Goal: Information Seeking & Learning: Learn about a topic

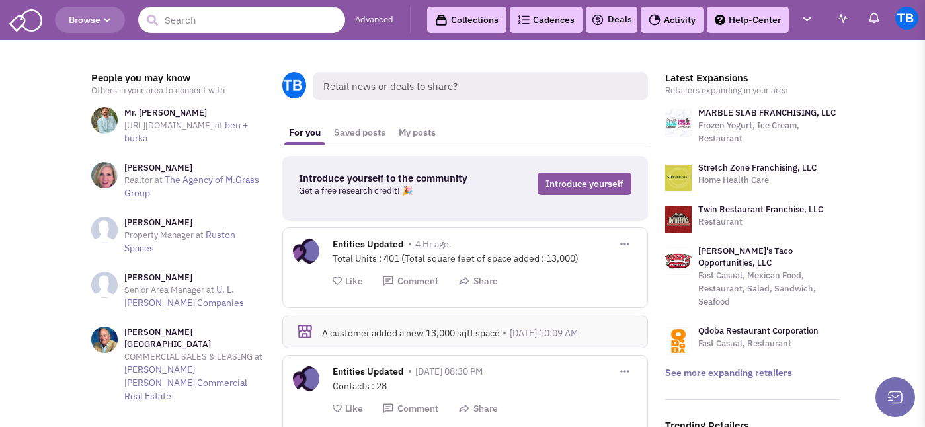
click at [107, 18] on icon "button" at bounding box center [107, 21] width 7 height 8
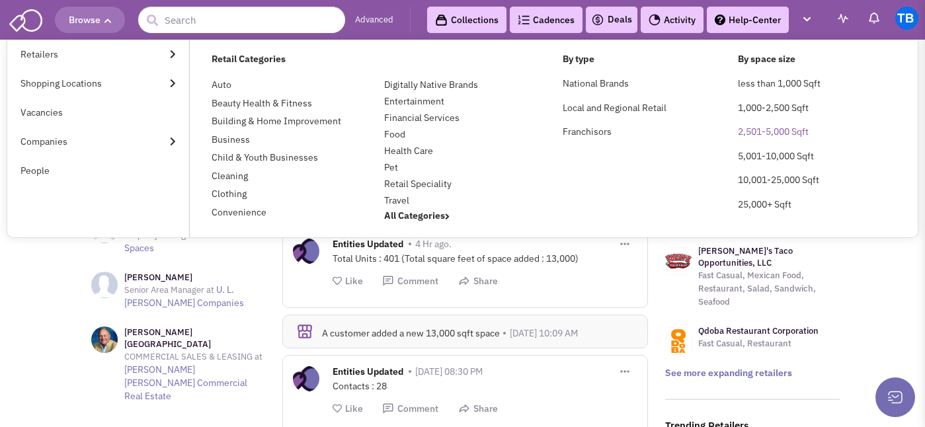
click at [757, 131] on link "2,501-5,000 Sqft" at bounding box center [773, 132] width 71 height 12
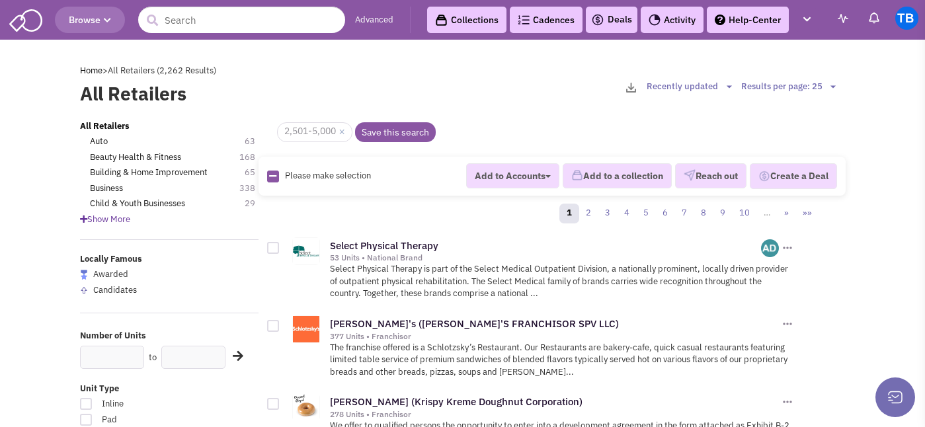
click at [81, 222] on icon at bounding box center [83, 219] width 7 height 9
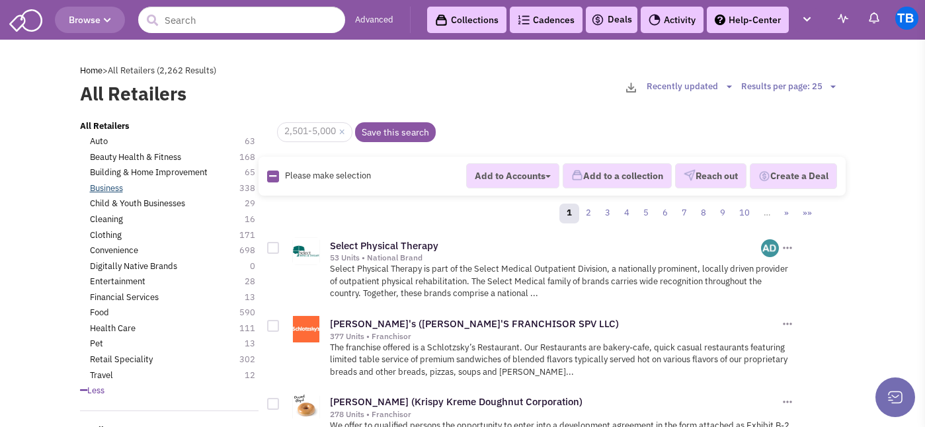
click at [116, 189] on link "Business" at bounding box center [106, 189] width 33 height 13
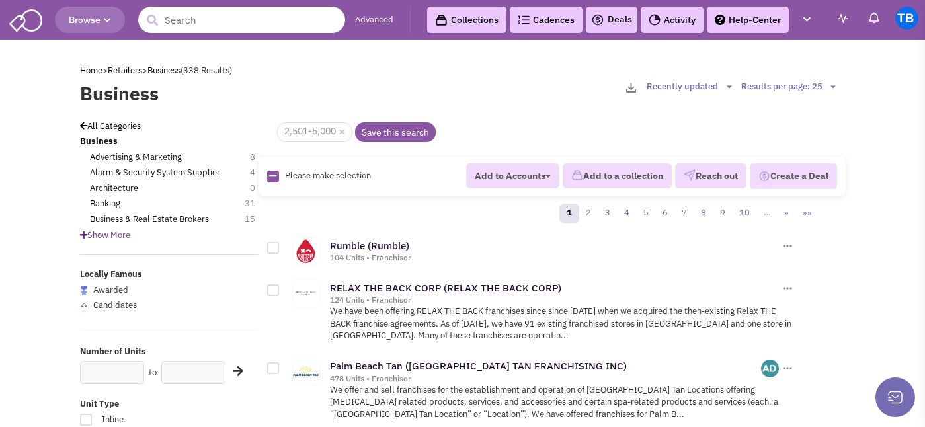
click at [303, 24] on input "text" at bounding box center [241, 20] width 207 height 26
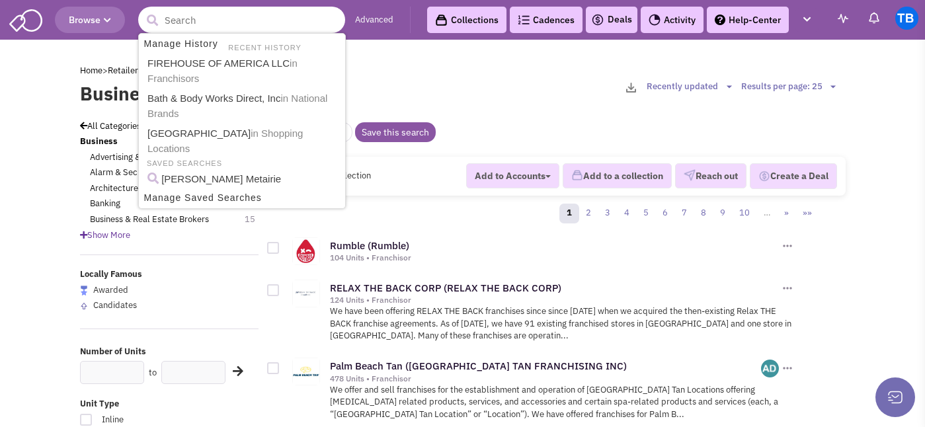
click at [284, 21] on input "text" at bounding box center [241, 20] width 207 height 26
click at [514, 65] on div "Home > Retailers > Business (338 Results)" at bounding box center [462, 71] width 783 height 13
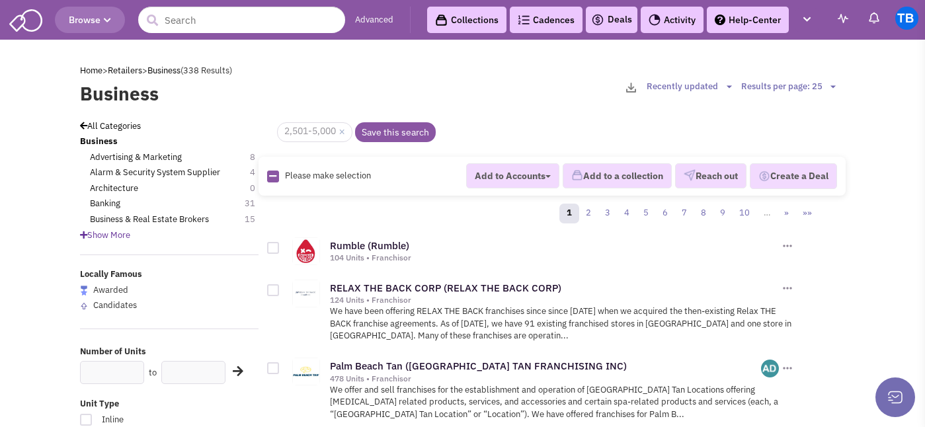
click at [484, 28] on link "Collections" at bounding box center [466, 20] width 79 height 26
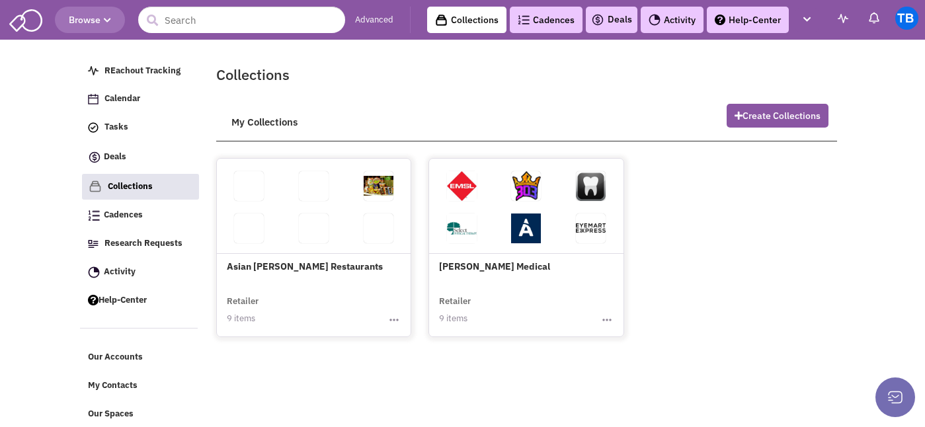
click at [534, 25] on link "Cadences 0" at bounding box center [546, 20] width 73 height 26
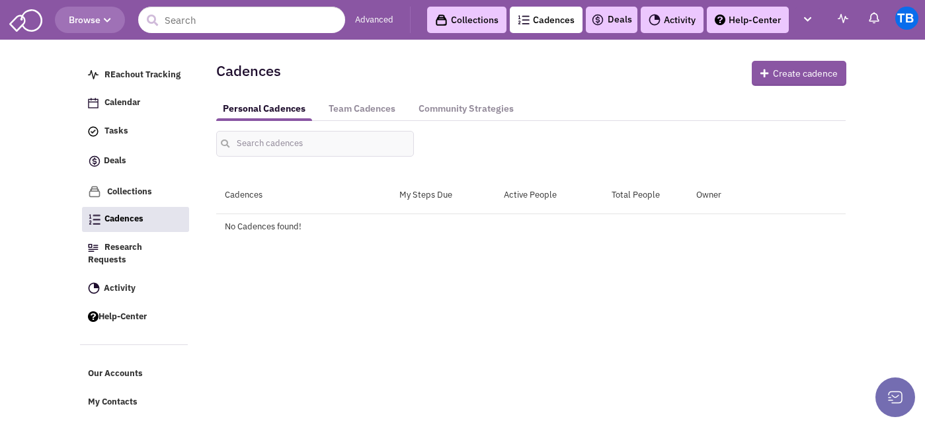
click at [583, 21] on div "Collections Cadences 0 Deals Activity Help-Center REachout Tracking Calendar Ta…" at bounding box center [615, 20] width 410 height 26
click at [597, 24] on img at bounding box center [597, 20] width 13 height 16
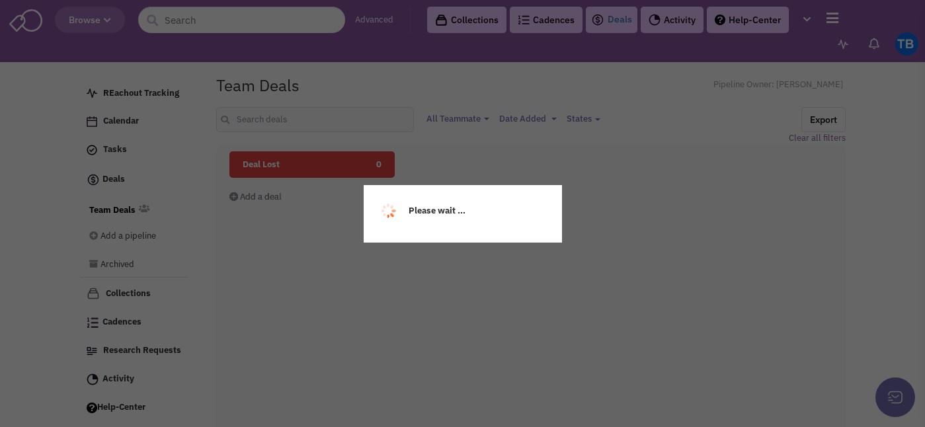
select select
select select "1015"
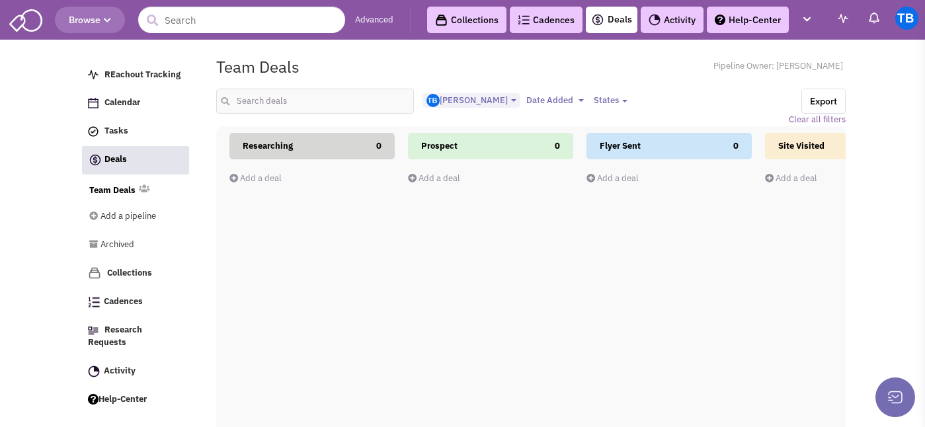
click at [668, 15] on link "Activity" at bounding box center [672, 20] width 63 height 26
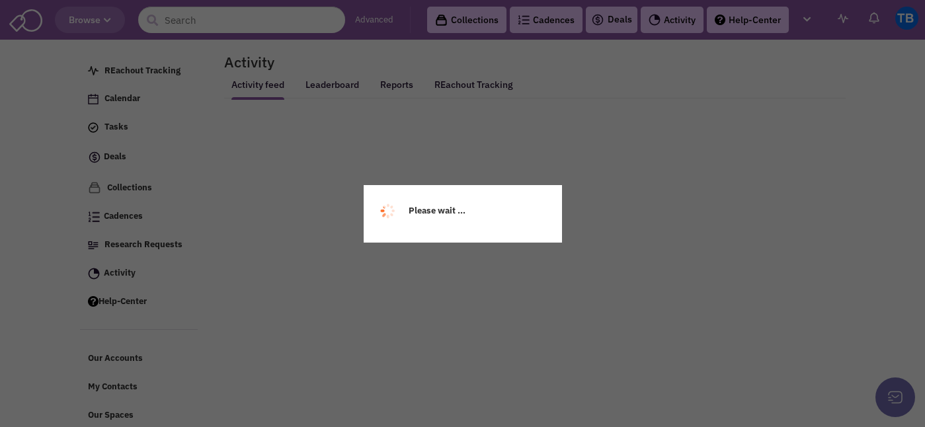
select select
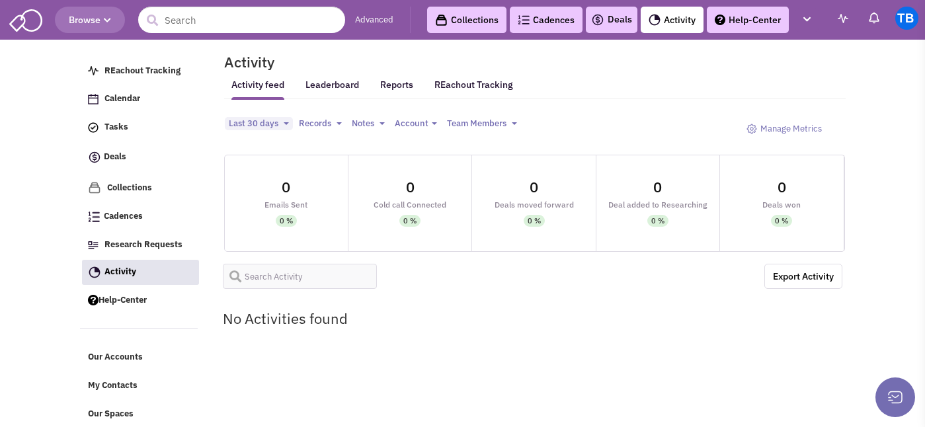
select select
click at [343, 85] on link "Leaderboard" at bounding box center [333, 89] width 54 height 21
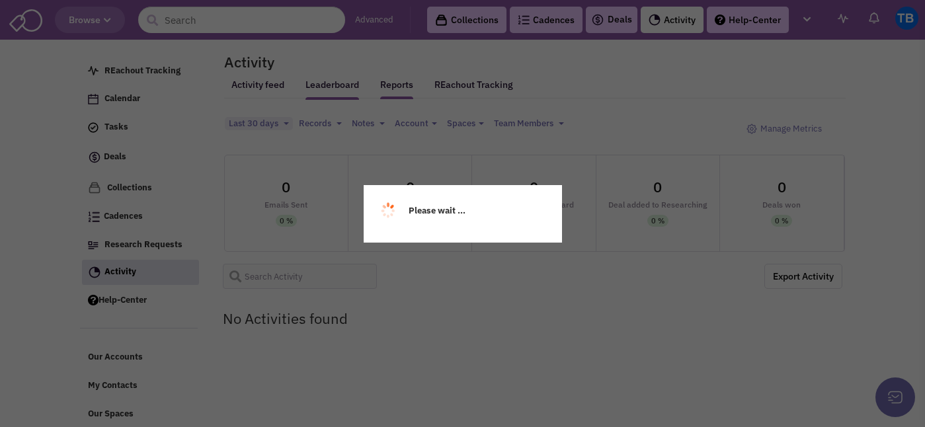
select select
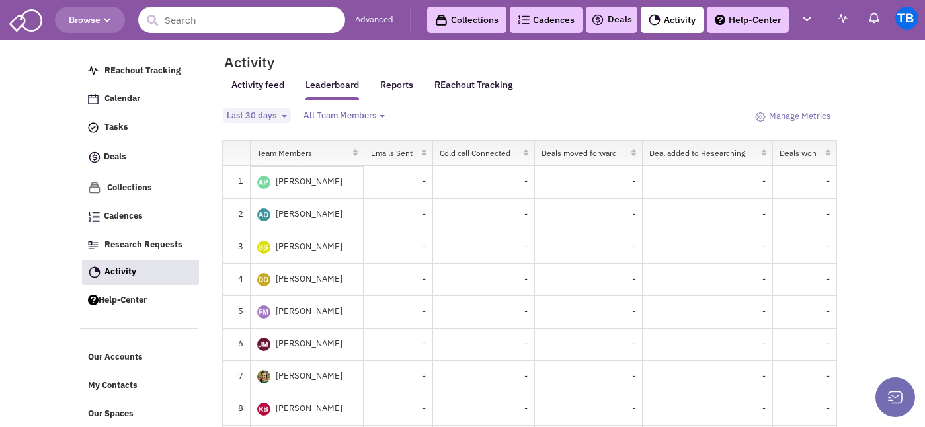
click at [733, 22] on link "Help-Center" at bounding box center [748, 20] width 82 height 26
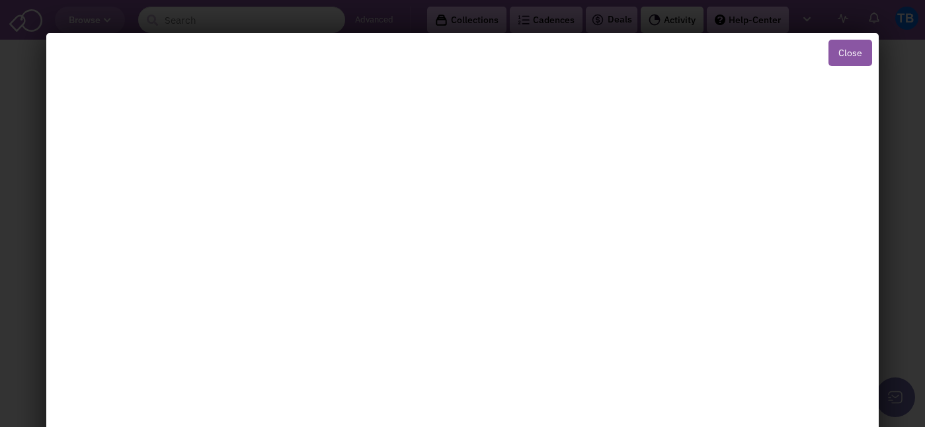
click at [845, 49] on button "Close" at bounding box center [851, 53] width 44 height 26
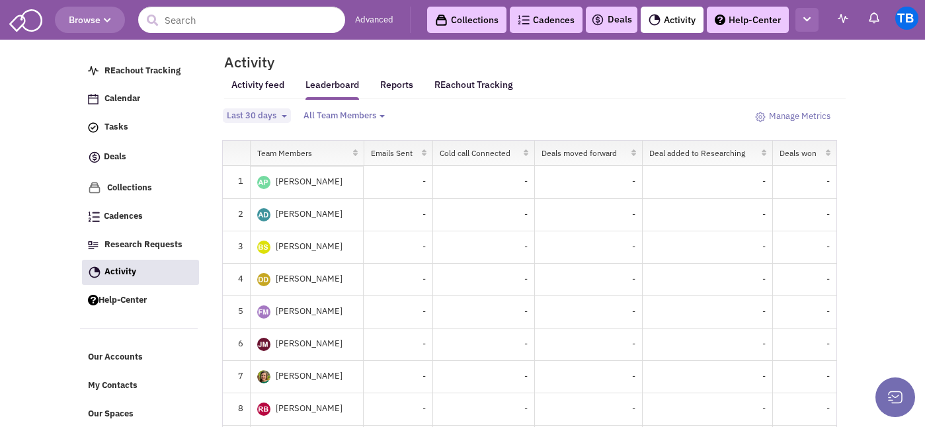
click at [806, 19] on icon "button" at bounding box center [807, 19] width 7 height 9
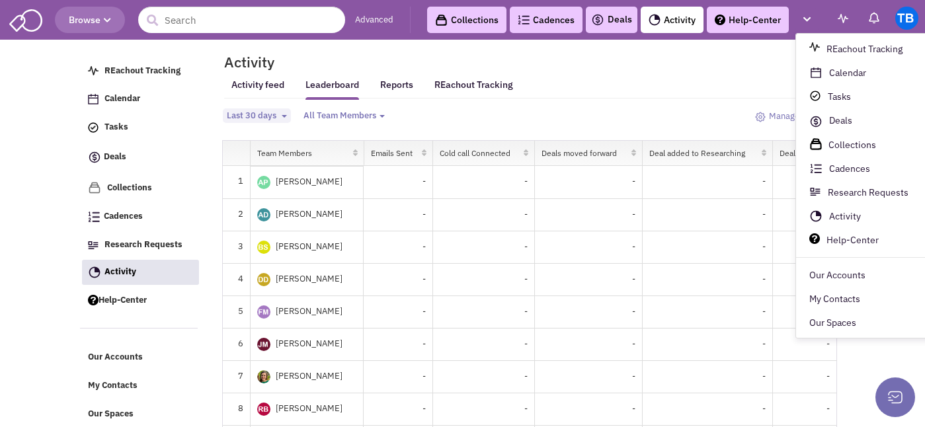
click at [669, 89] on ul "Activity feed Leaderboard Reports REachout Tracking" at bounding box center [536, 84] width 620 height 13
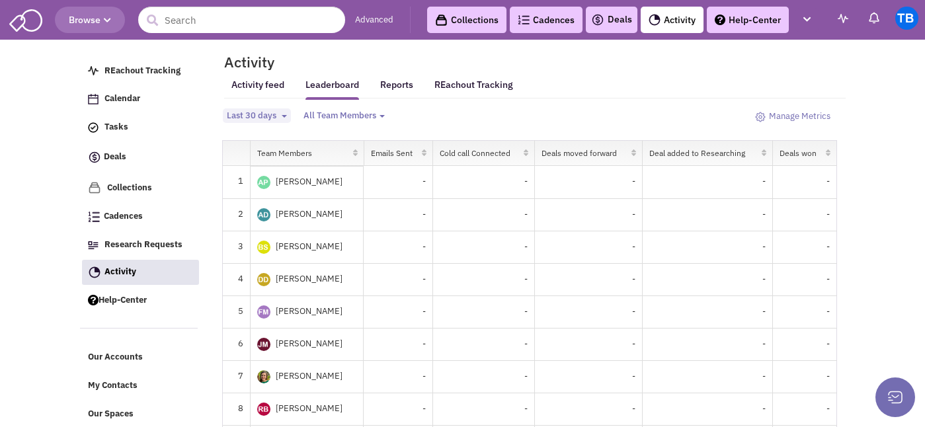
click at [837, 16] on span at bounding box center [843, 19] width 20 height 20
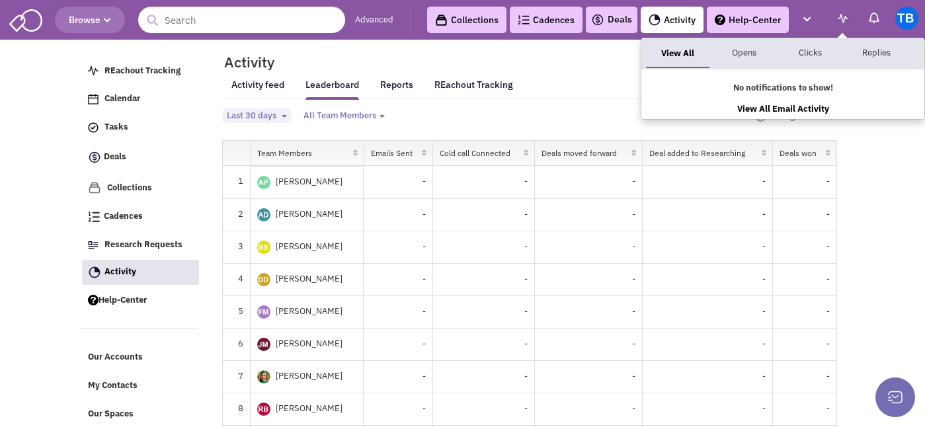
click at [738, 67] on div "View All Opens Clicks Replies" at bounding box center [783, 54] width 283 height 32
click at [747, 46] on link "Opens" at bounding box center [744, 53] width 64 height 25
click at [808, 49] on link "Clicks" at bounding box center [811, 53] width 64 height 25
click at [867, 53] on link "Replies" at bounding box center [877, 53] width 64 height 25
click at [651, 58] on link "View All" at bounding box center [678, 53] width 64 height 25
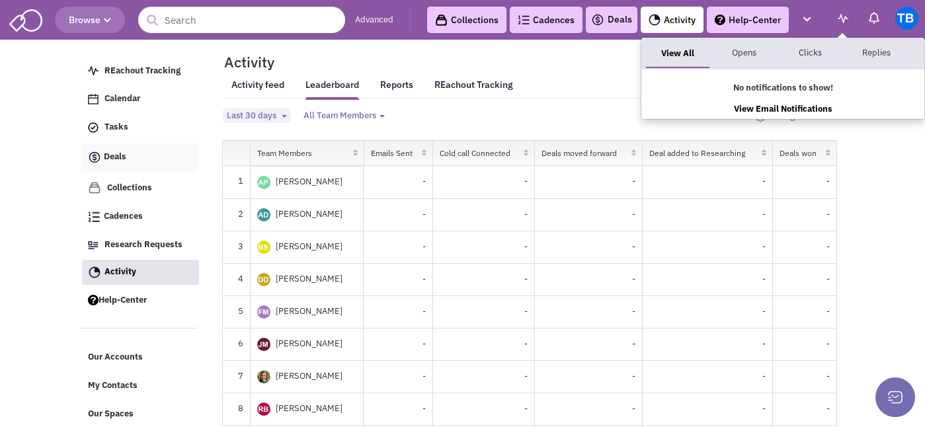
click at [128, 162] on link "Deals" at bounding box center [139, 158] width 117 height 28
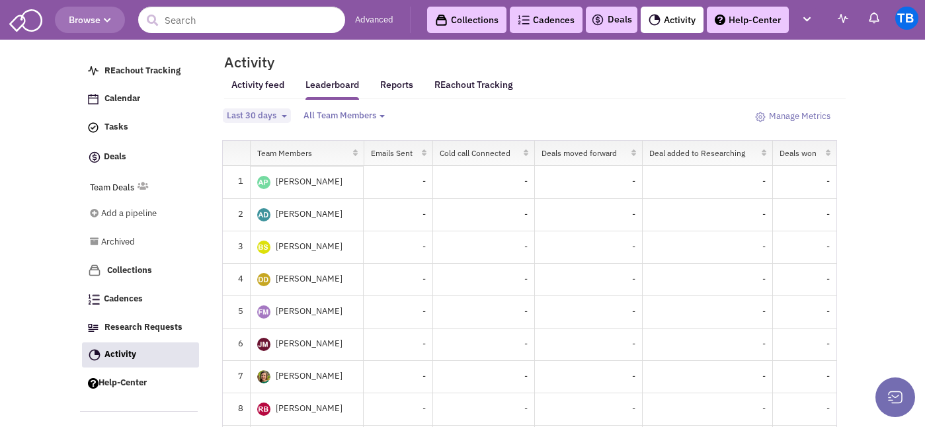
click at [99, 18] on span "Browse" at bounding box center [90, 20] width 42 height 12
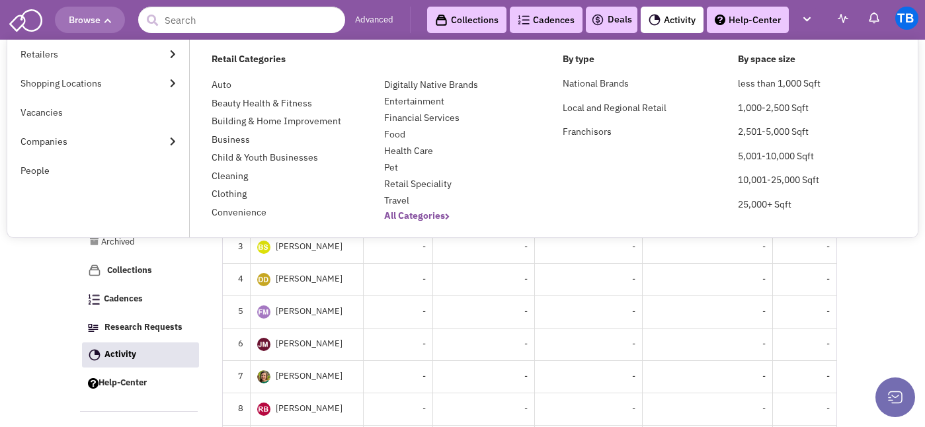
click at [396, 215] on b "All Categories" at bounding box center [416, 216] width 65 height 12
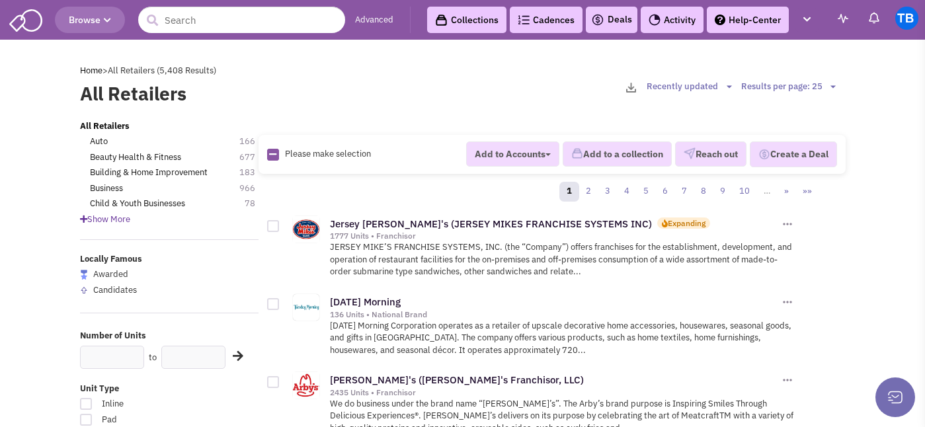
click at [112, 220] on span "Show More" at bounding box center [105, 219] width 50 height 11
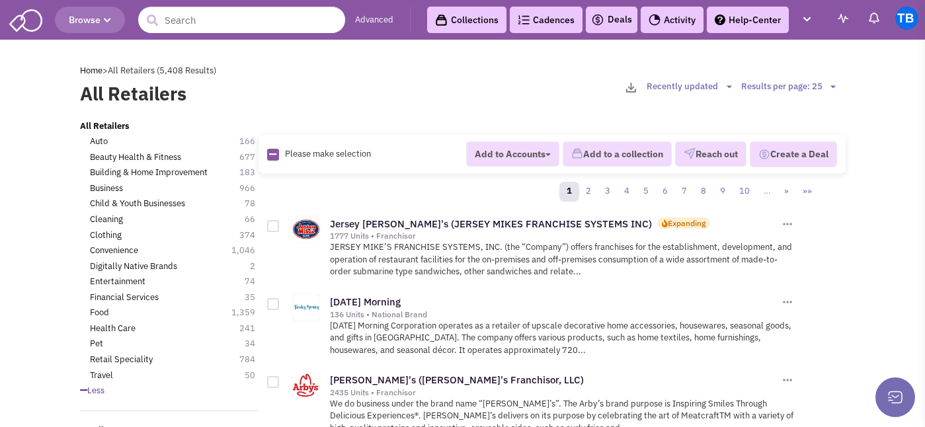
click at [873, 21] on img at bounding box center [874, 17] width 13 height 13
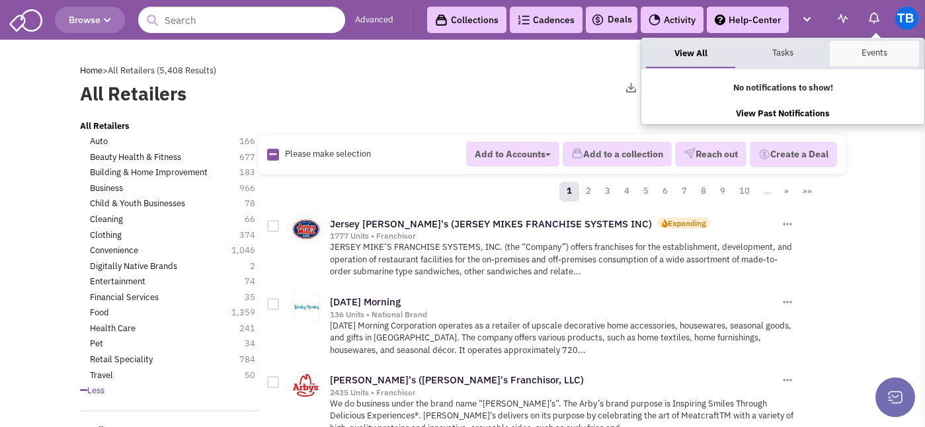
click at [878, 58] on link "Events" at bounding box center [874, 53] width 89 height 25
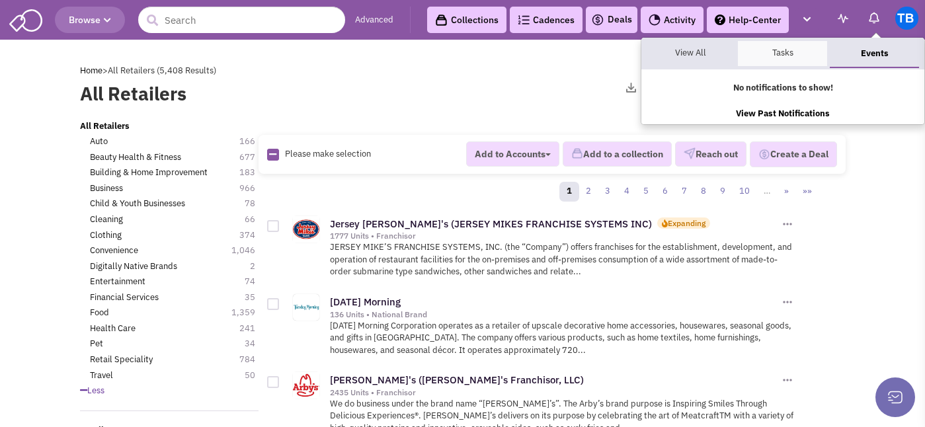
click at [777, 56] on link "Tasks" at bounding box center [782, 53] width 89 height 25
click at [896, 28] on li "My Account You can send 100 emails per day 0 sent today Settings Help Logout" at bounding box center [907, 18] width 23 height 23
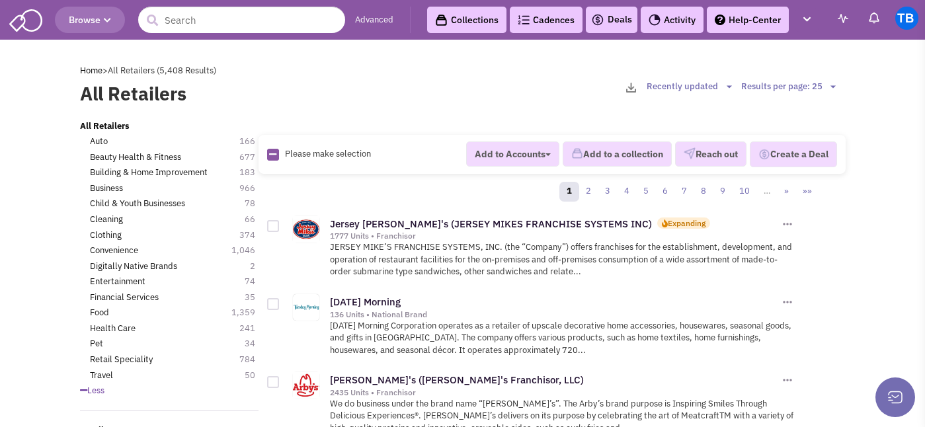
click at [906, 23] on img at bounding box center [907, 18] width 23 height 23
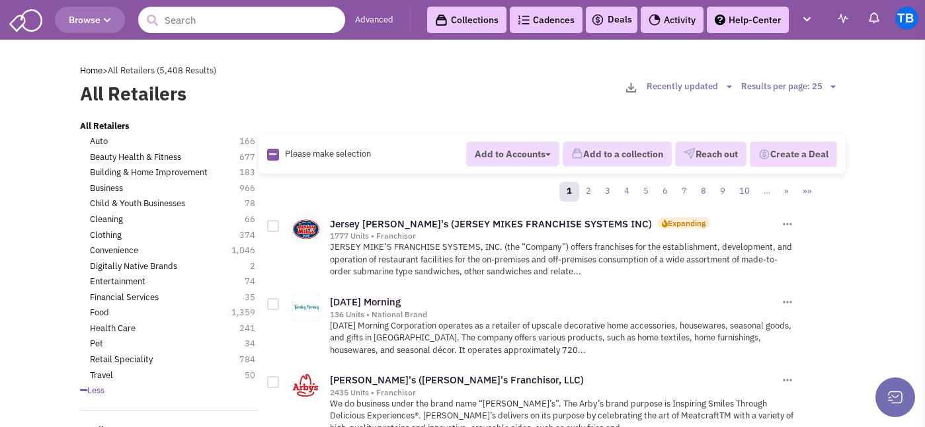
click at [371, 21] on link "Advanced" at bounding box center [374, 20] width 38 height 13
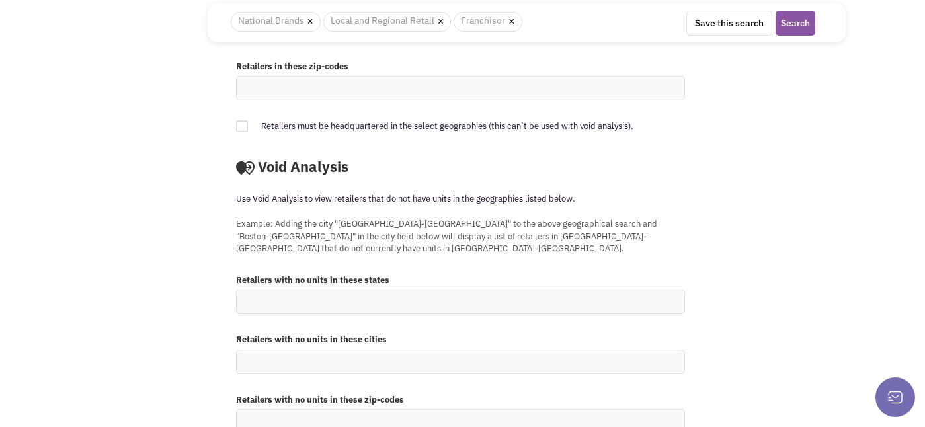
scroll to position [1238, 0]
